Goal: Information Seeking & Learning: Learn about a topic

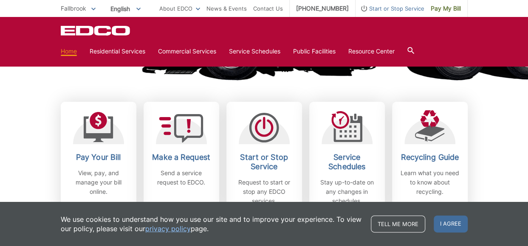
scroll to position [283, 0]
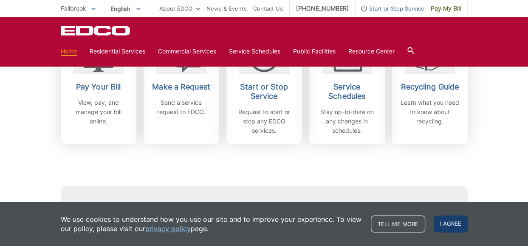
click at [447, 223] on span "I agree" at bounding box center [451, 224] width 34 height 17
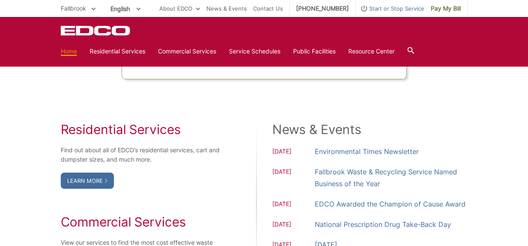
scroll to position [637, 0]
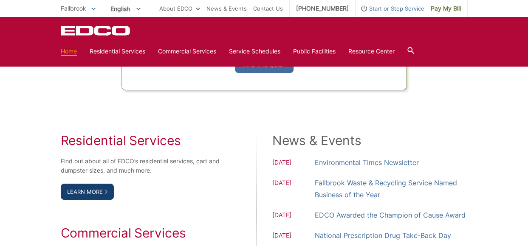
click at [94, 187] on link "Learn More" at bounding box center [87, 192] width 53 height 16
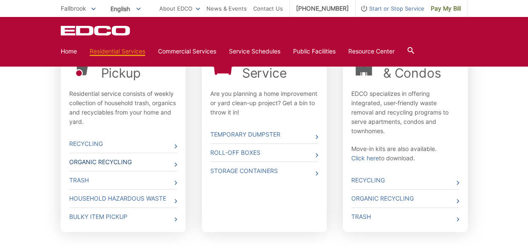
scroll to position [354, 0]
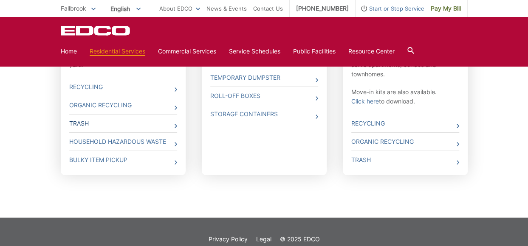
click at [175, 128] on span at bounding box center [176, 126] width 3 height 9
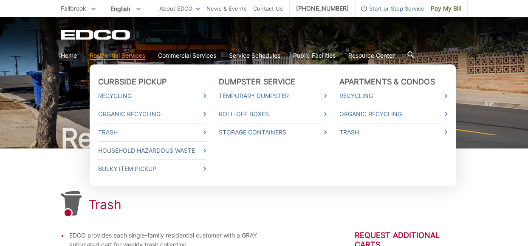
click at [140, 57] on link "Residential Services" at bounding box center [118, 55] width 56 height 9
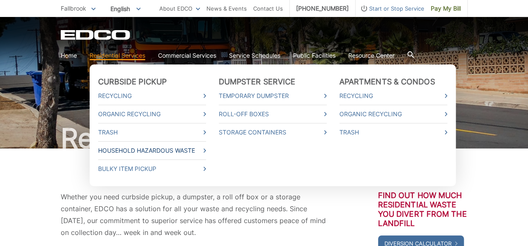
click at [139, 153] on link "Household Hazardous Waste" at bounding box center [152, 150] width 108 height 9
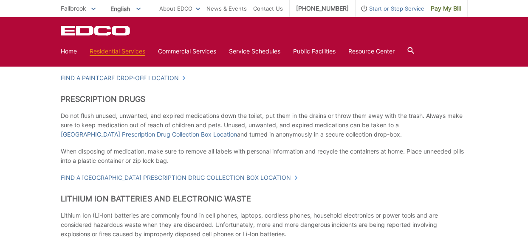
scroll to position [394, 0]
